Goal: Task Accomplishment & Management: Manage account settings

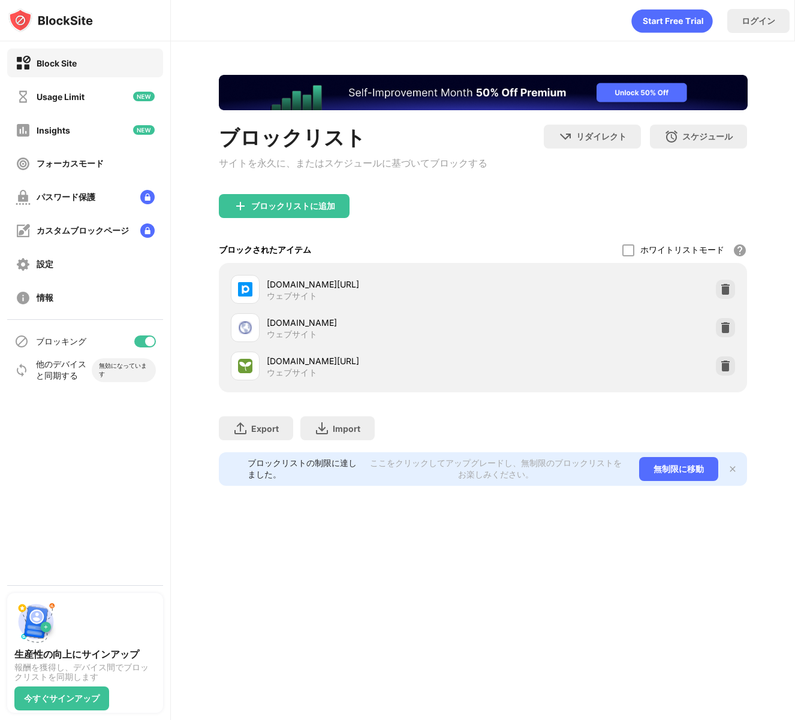
click at [145, 349] on div "ブロッキング" at bounding box center [85, 341] width 156 height 29
click at [146, 344] on div at bounding box center [150, 342] width 10 height 10
click at [144, 337] on div at bounding box center [145, 342] width 22 height 12
click at [152, 337] on div at bounding box center [150, 342] width 10 height 10
click at [144, 339] on div at bounding box center [140, 342] width 10 height 10
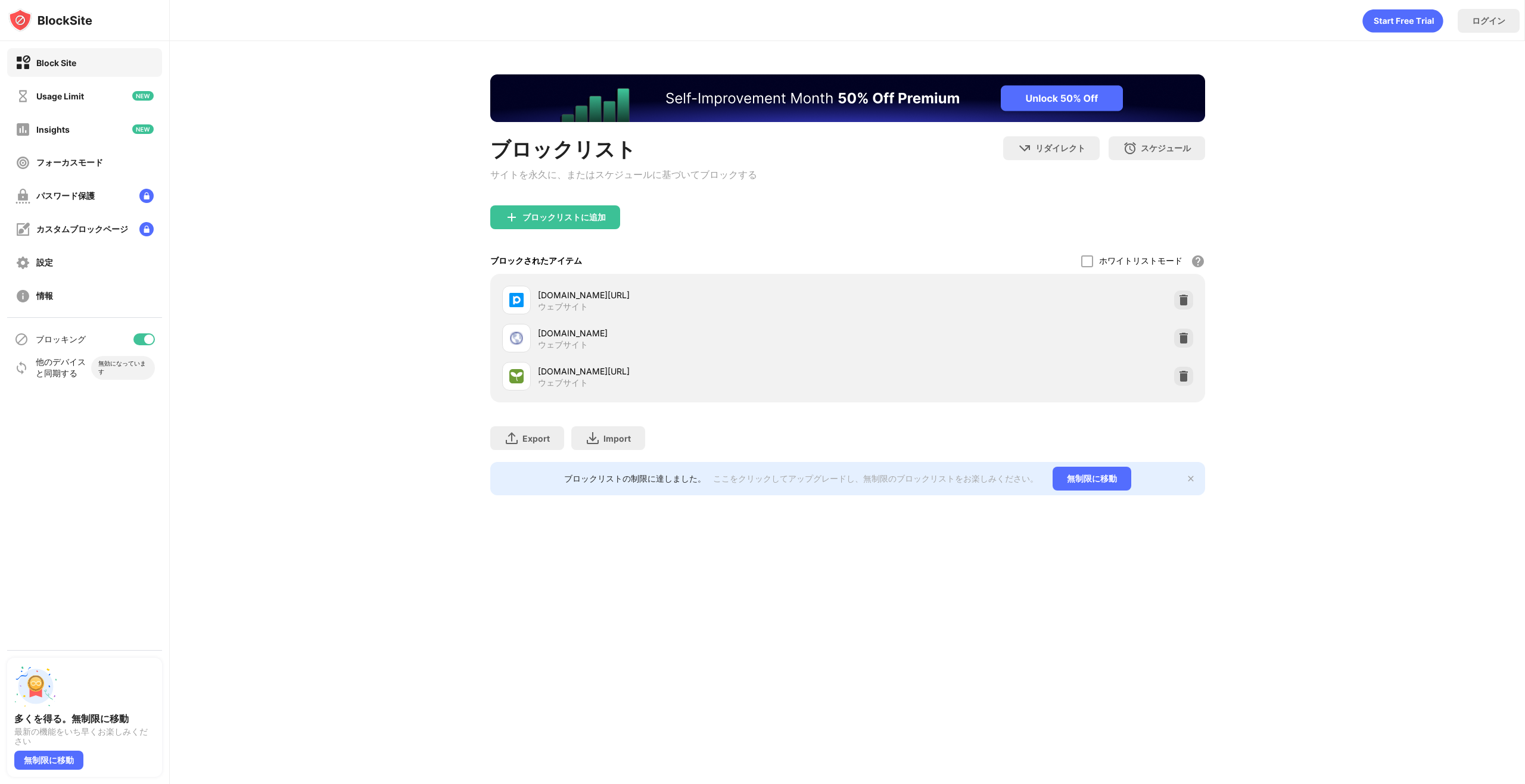
click at [145, 341] on div at bounding box center [149, 340] width 10 height 10
click at [142, 333] on div "ブロッキング" at bounding box center [85, 339] width 155 height 29
click at [144, 337] on div at bounding box center [144, 340] width 22 height 12
click at [149, 347] on div "ブロッキング" at bounding box center [85, 339] width 155 height 29
click at [149, 344] on div at bounding box center [149, 340] width 10 height 10
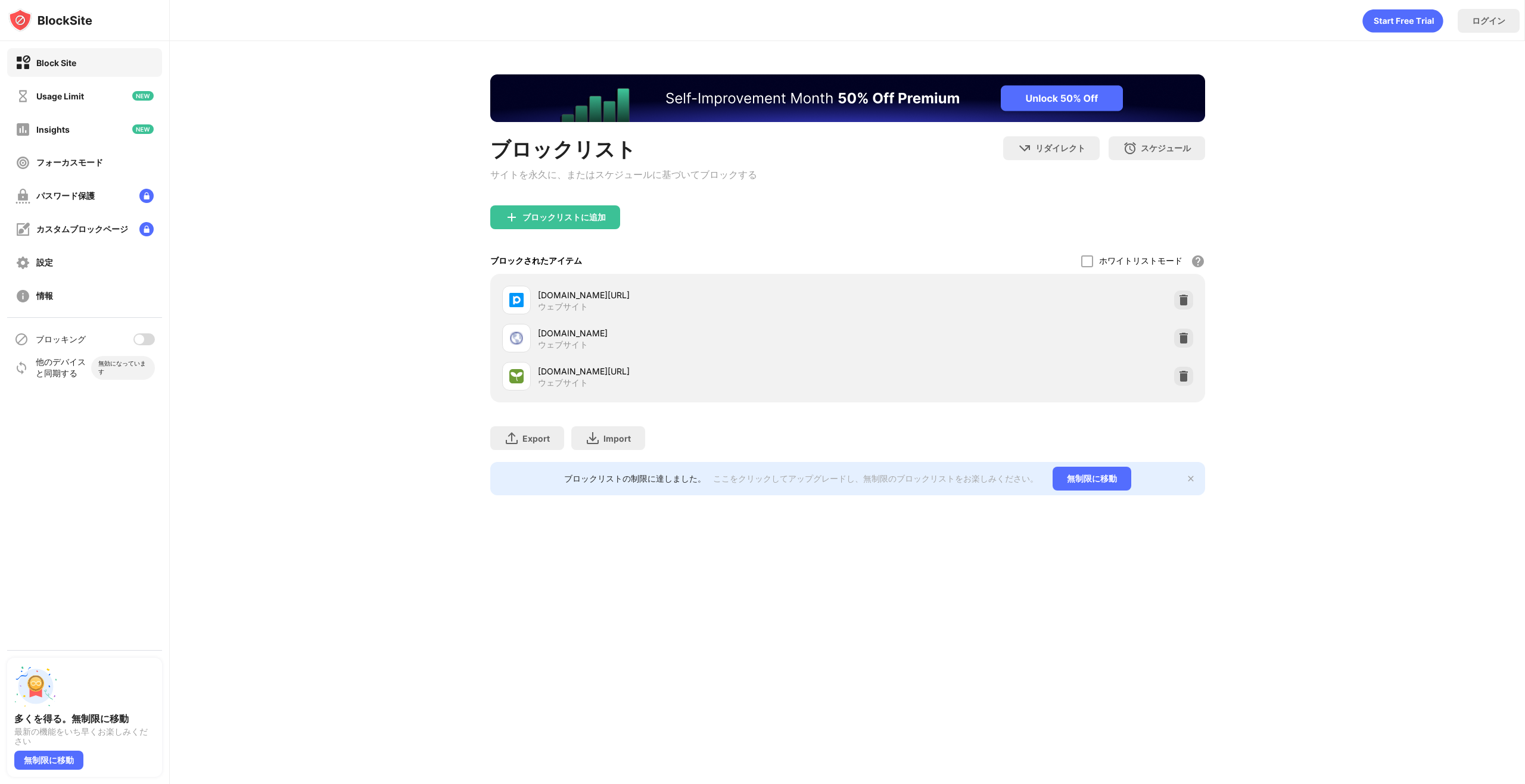
click at [137, 338] on div at bounding box center [139, 340] width 10 height 10
click at [144, 340] on div at bounding box center [149, 340] width 10 height 10
click at [149, 344] on div at bounding box center [144, 340] width 22 height 12
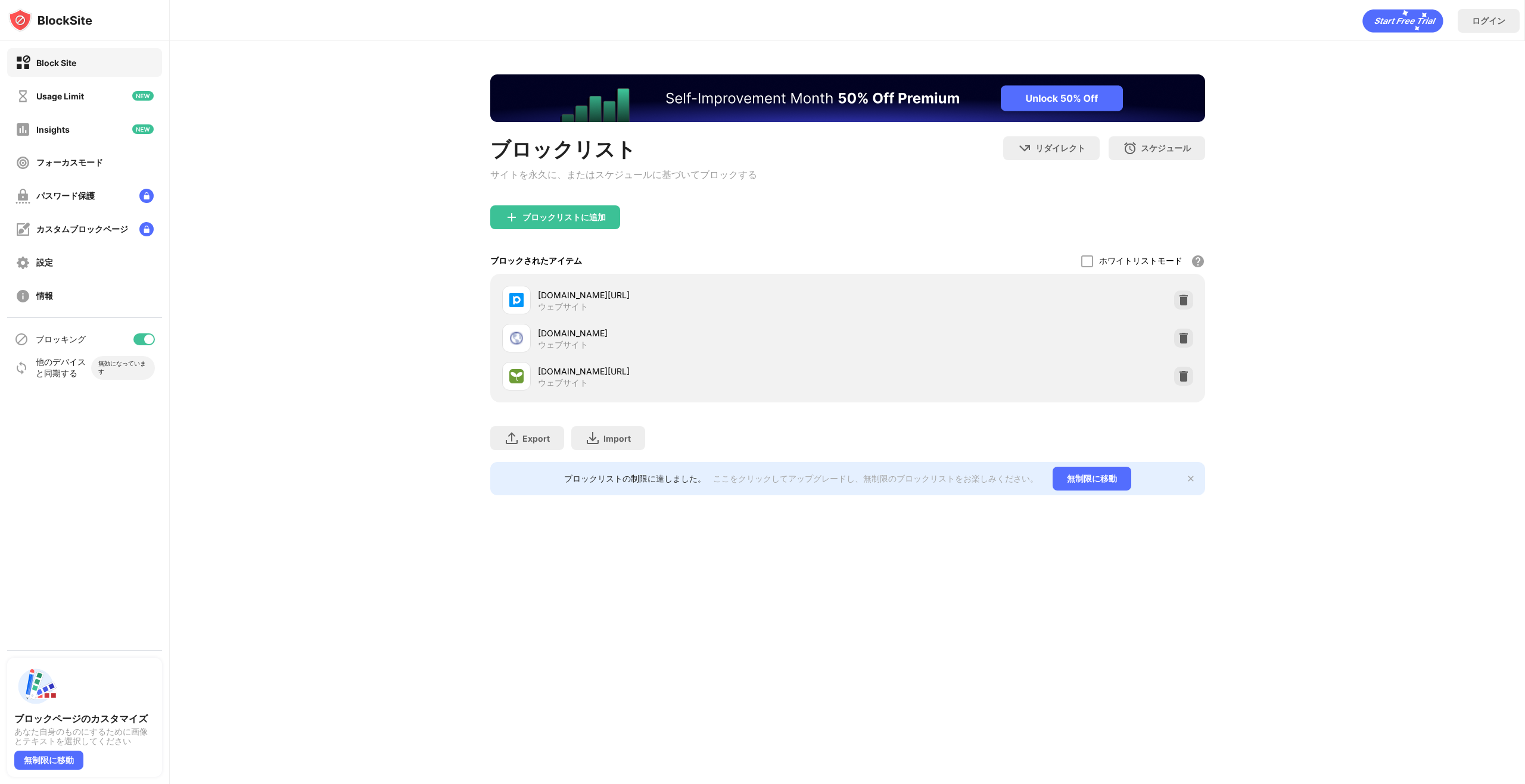
click at [151, 332] on div "ブロッキング" at bounding box center [85, 339] width 155 height 29
click at [151, 338] on div at bounding box center [149, 340] width 10 height 10
click at [137, 340] on div at bounding box center [139, 340] width 10 height 10
